Goal: Find specific page/section: Find specific page/section

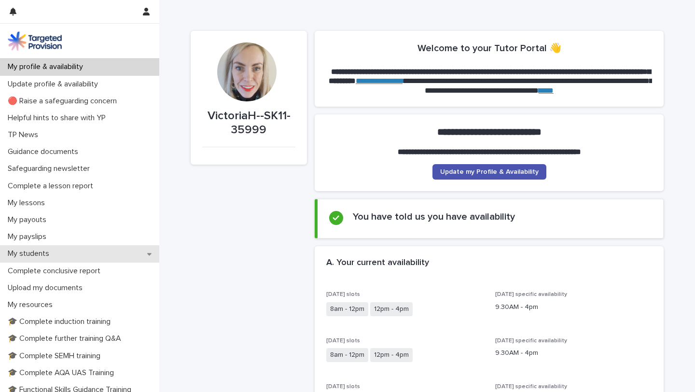
click at [41, 250] on p "My students" at bounding box center [30, 253] width 53 height 9
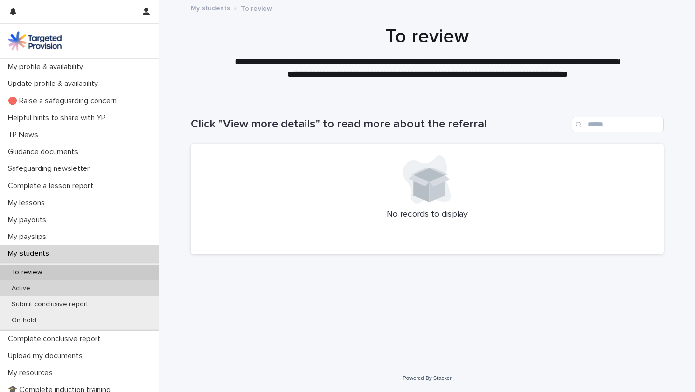
click at [43, 287] on div "Active" at bounding box center [79, 288] width 159 height 16
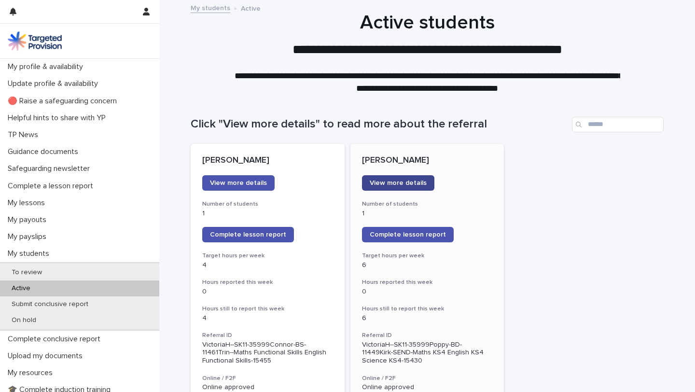
click at [397, 183] on span "View more details" at bounding box center [398, 183] width 57 height 7
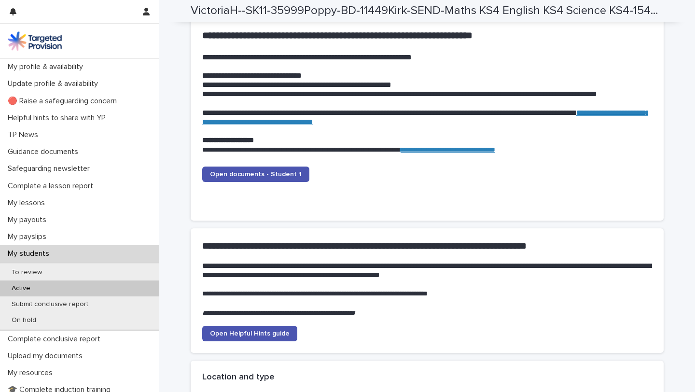
scroll to position [922, 0]
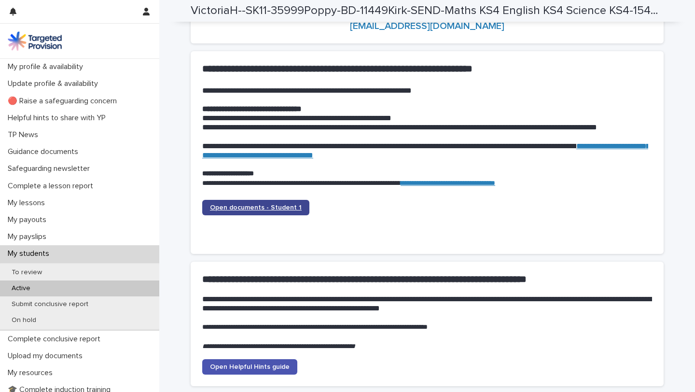
click at [262, 206] on span "Open documents - Student 1" at bounding box center [256, 207] width 92 height 7
